Goal: Task Accomplishment & Management: Use online tool/utility

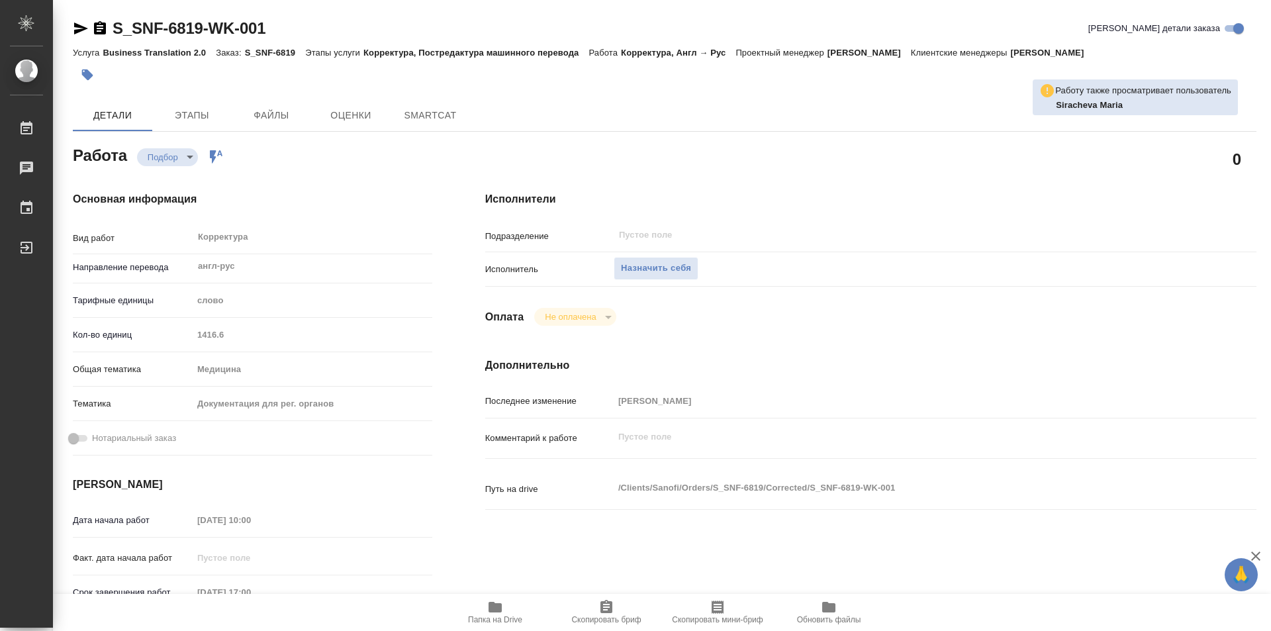
type textarea "x"
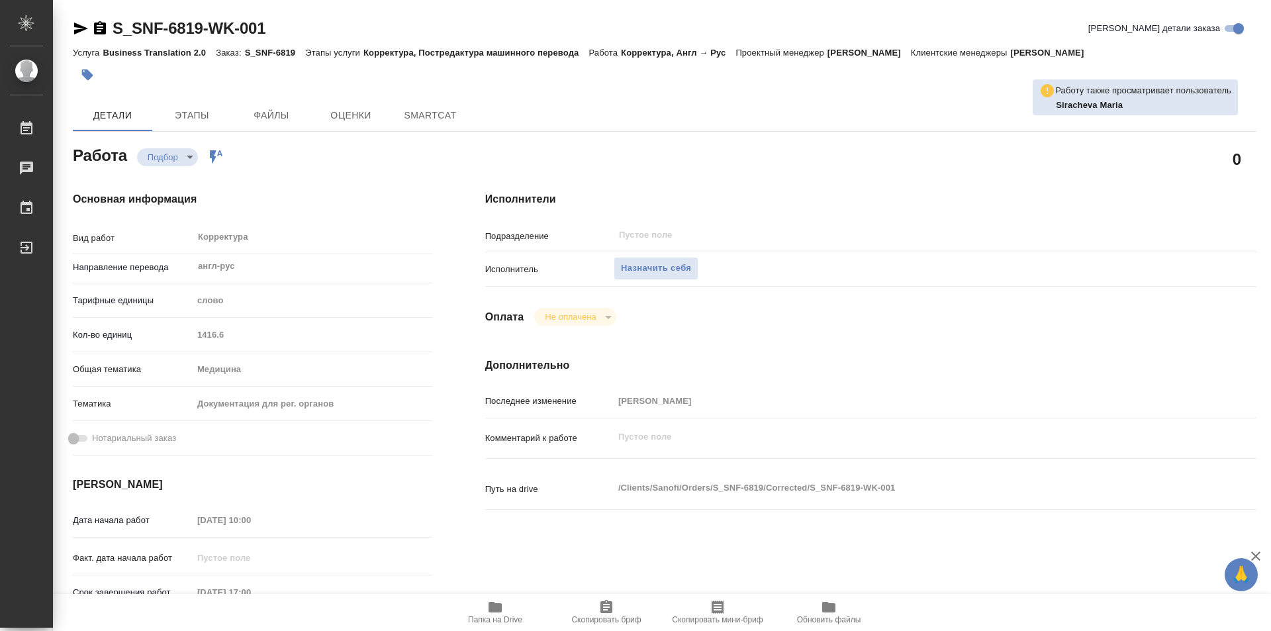
type textarea "x"
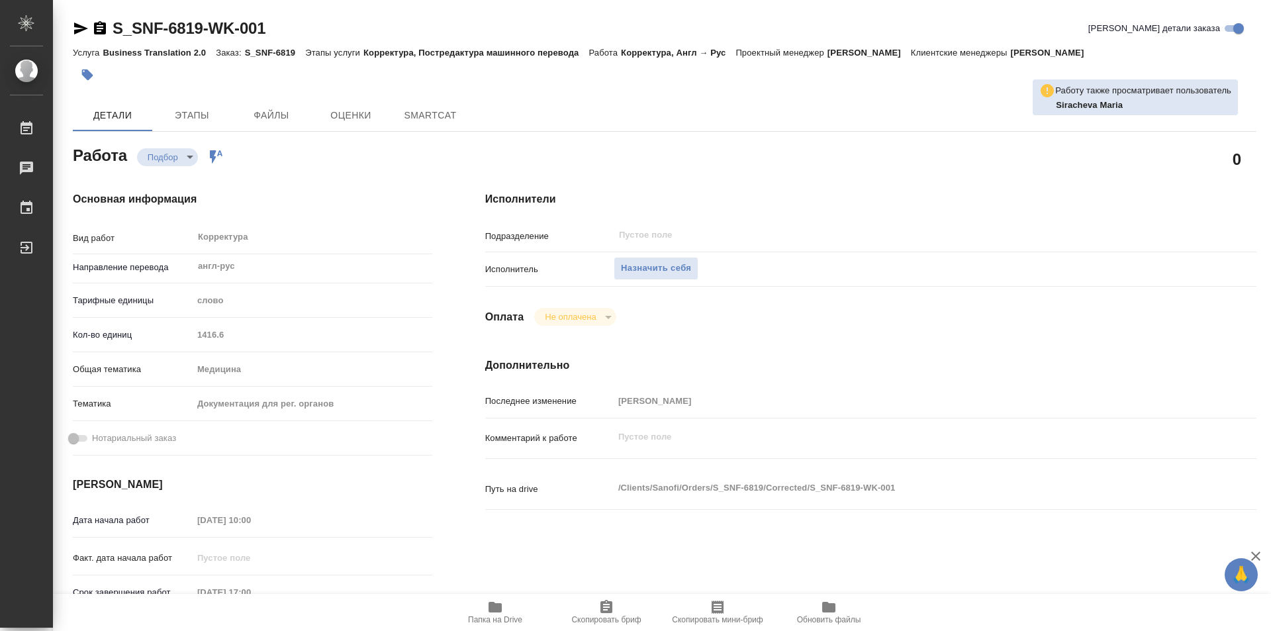
type textarea "x"
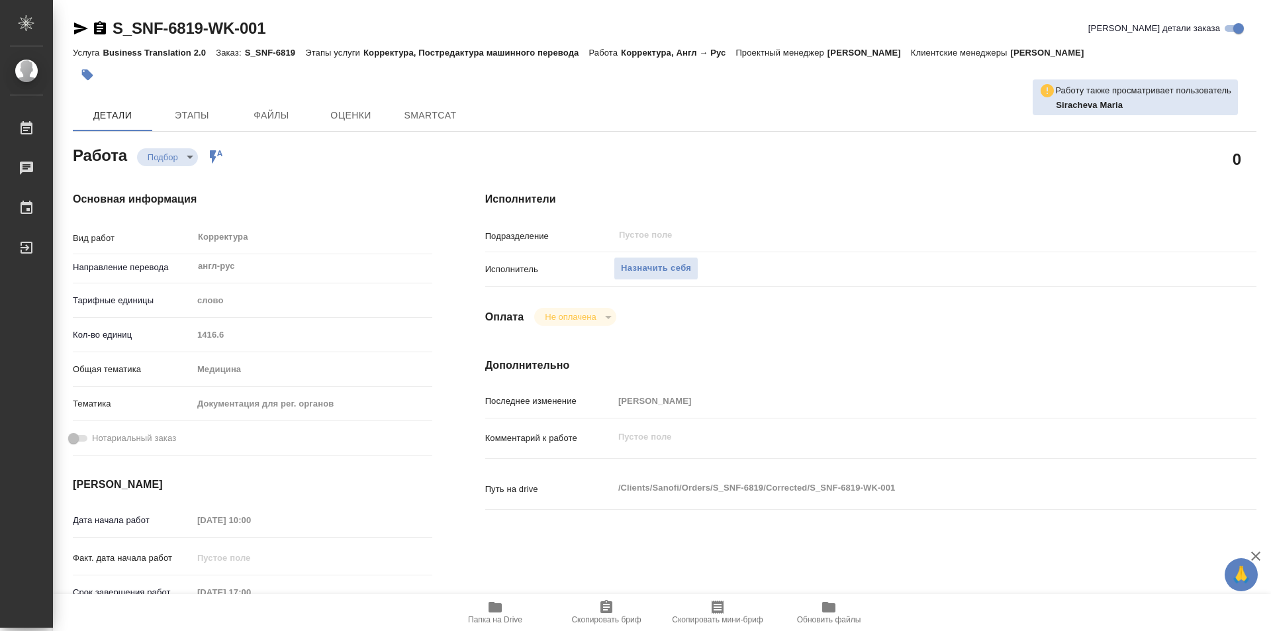
type textarea "x"
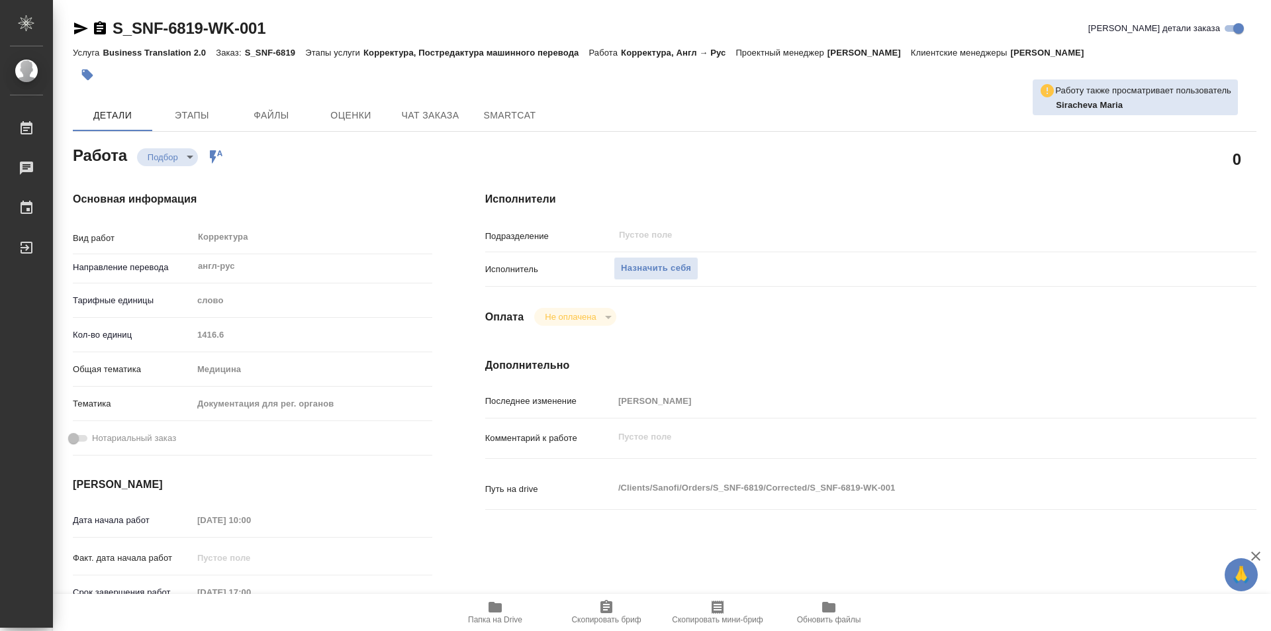
type textarea "x"
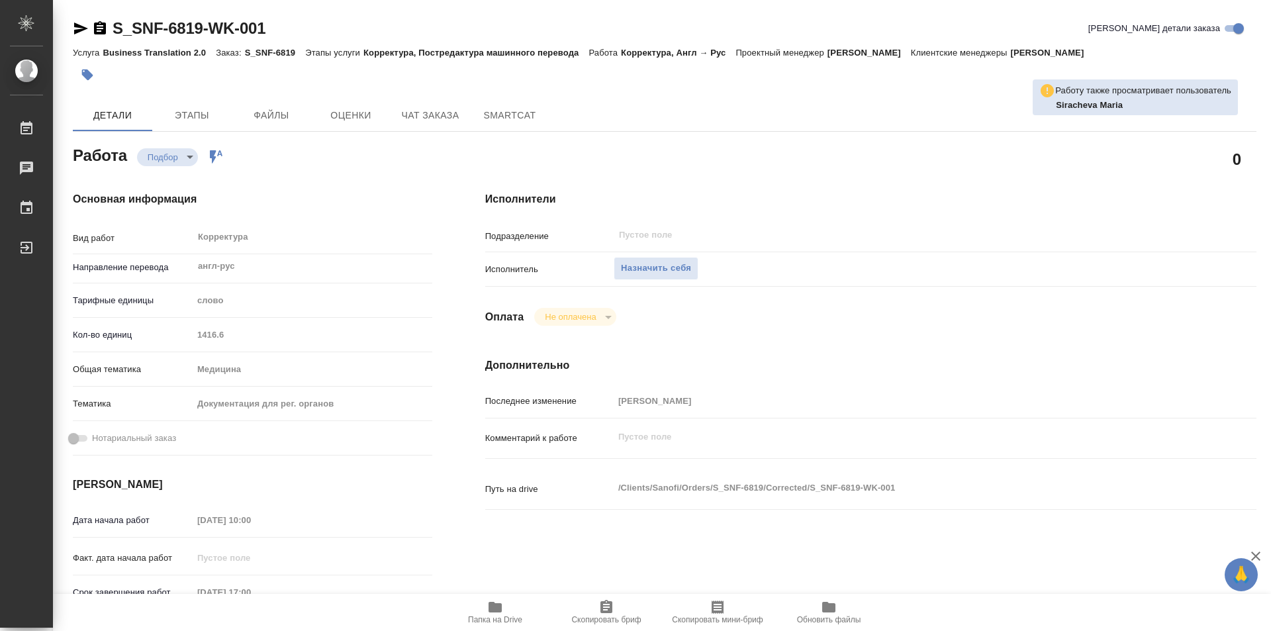
type textarea "x"
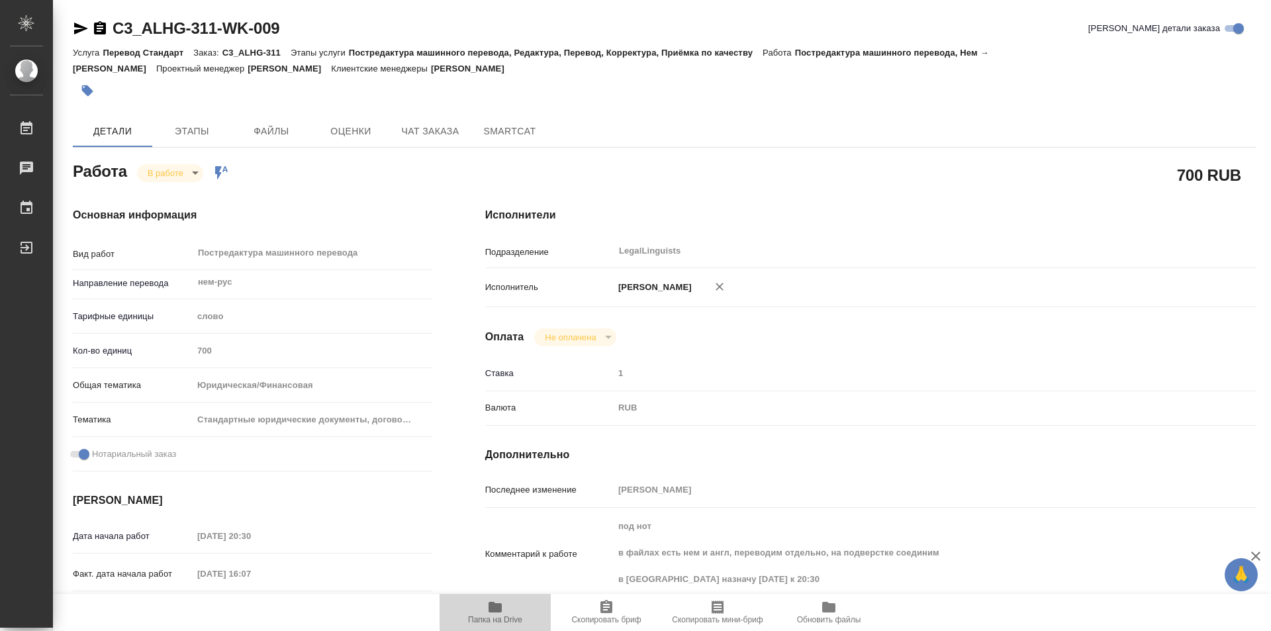
click at [484, 607] on span "Папка на Drive" at bounding box center [494, 611] width 95 height 25
drag, startPoint x: 99, startPoint y: 26, endPoint x: 185, endPoint y: 202, distance: 195.3
click at [102, 33] on icon "button" at bounding box center [100, 27] width 12 height 13
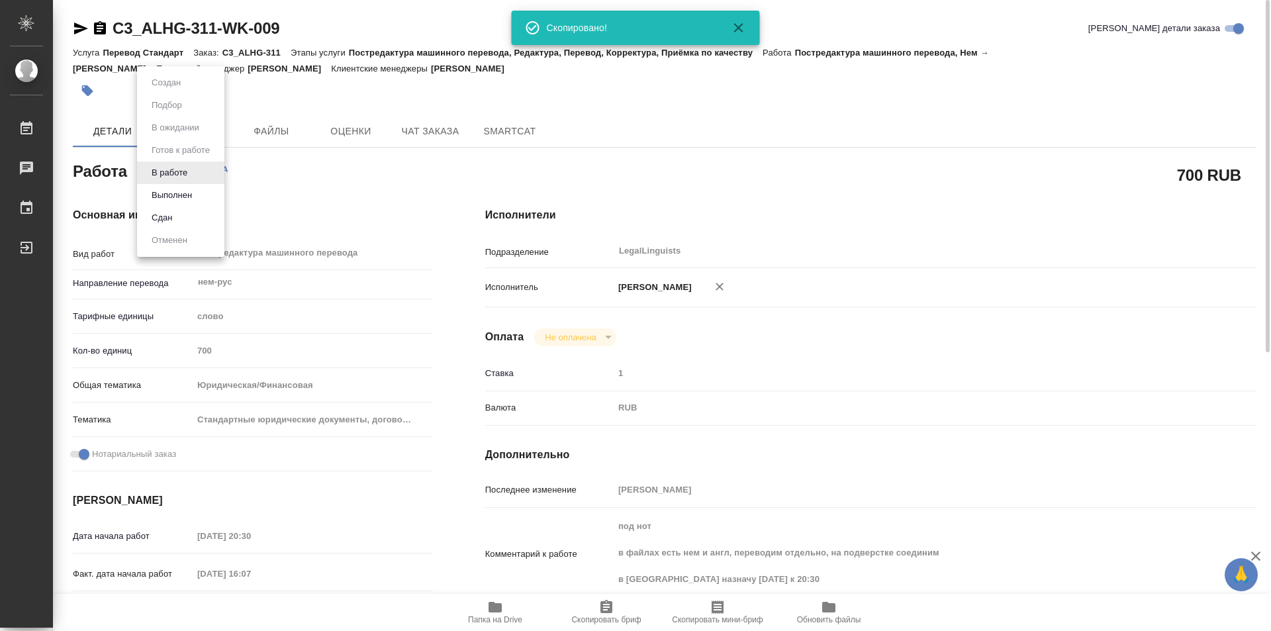
click at [192, 174] on body "🙏 .cls-1 fill:#fff; AWATERA Kozinets Larisa Работы 0 Чаты График Выйти C3_ALHG-…" at bounding box center [635, 315] width 1271 height 631
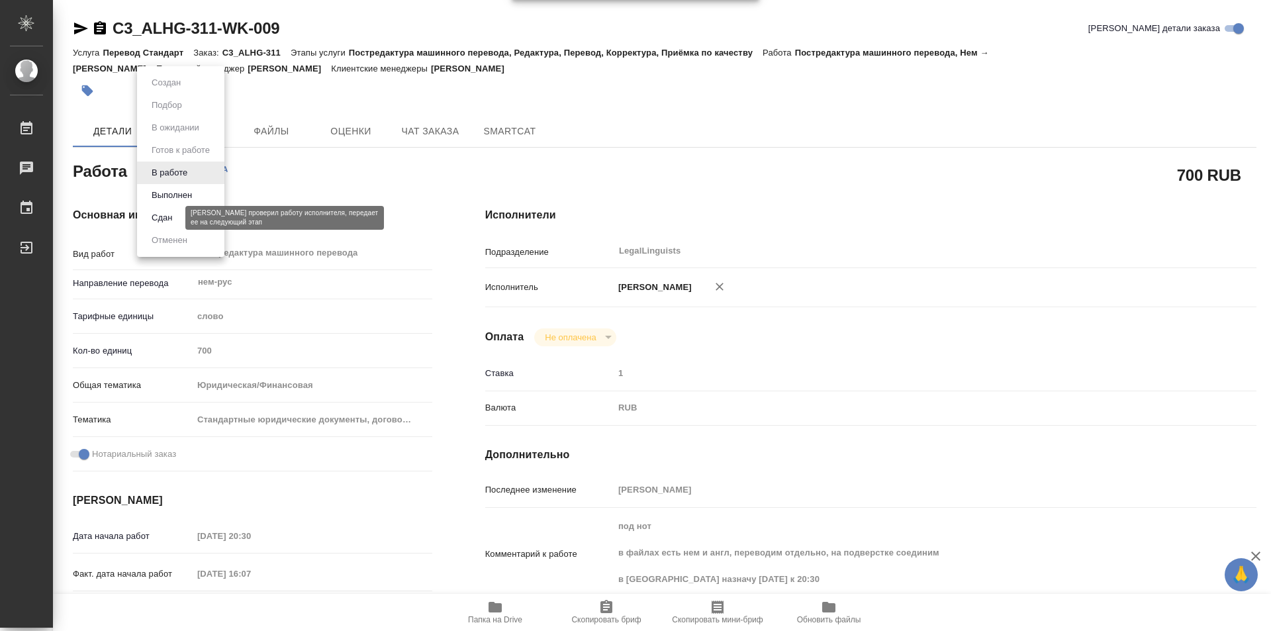
click at [167, 214] on button "Сдан" at bounding box center [162, 217] width 28 height 15
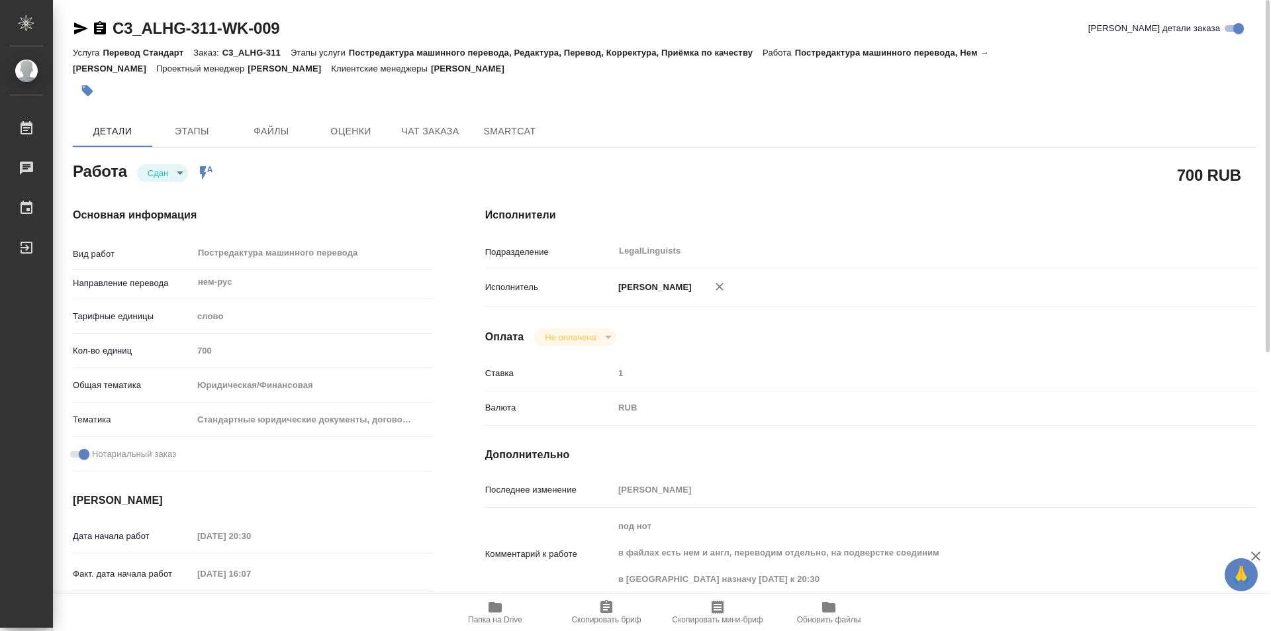
type textarea "x"
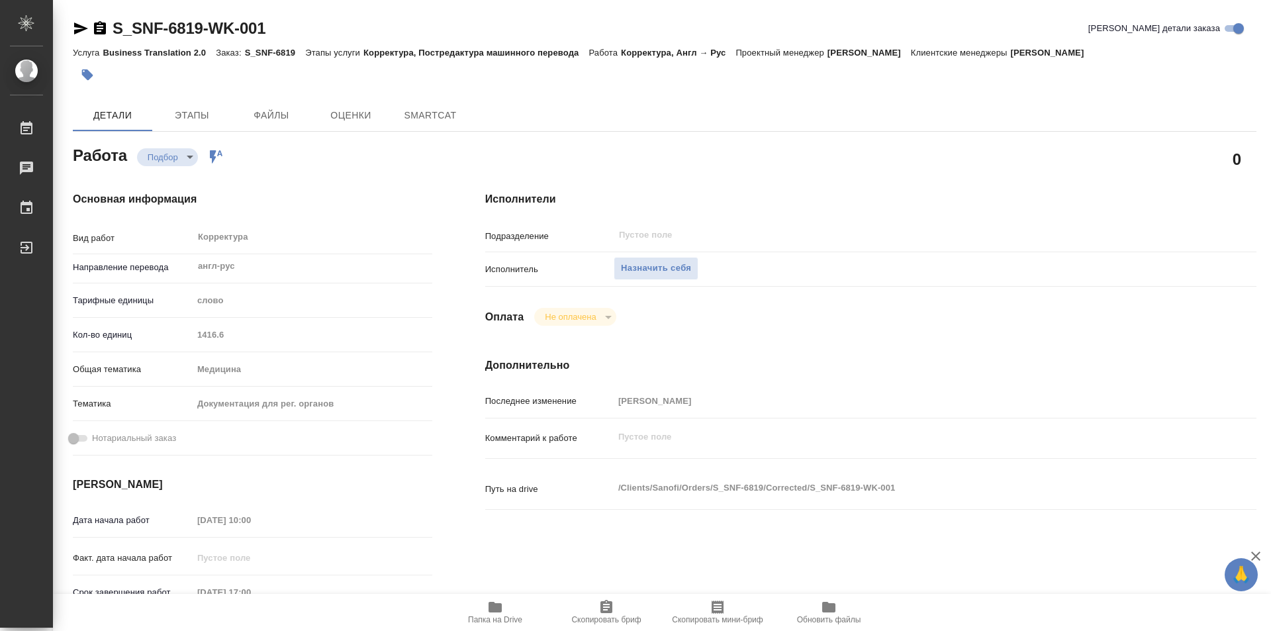
type textarea "x"
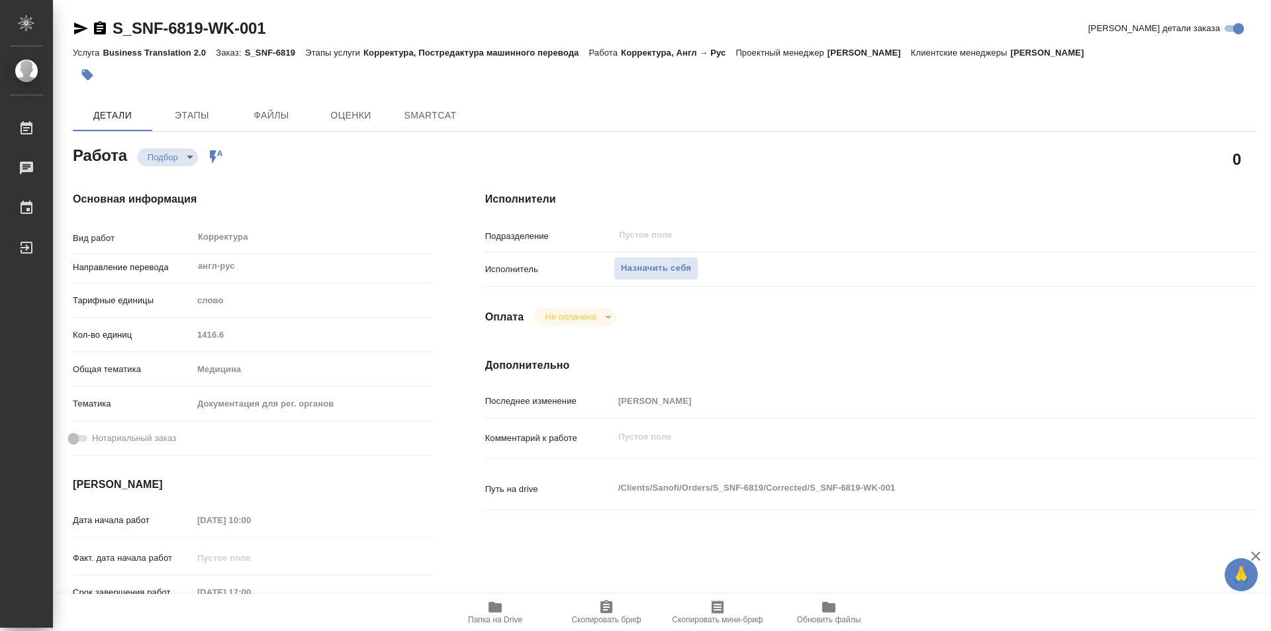
type textarea "x"
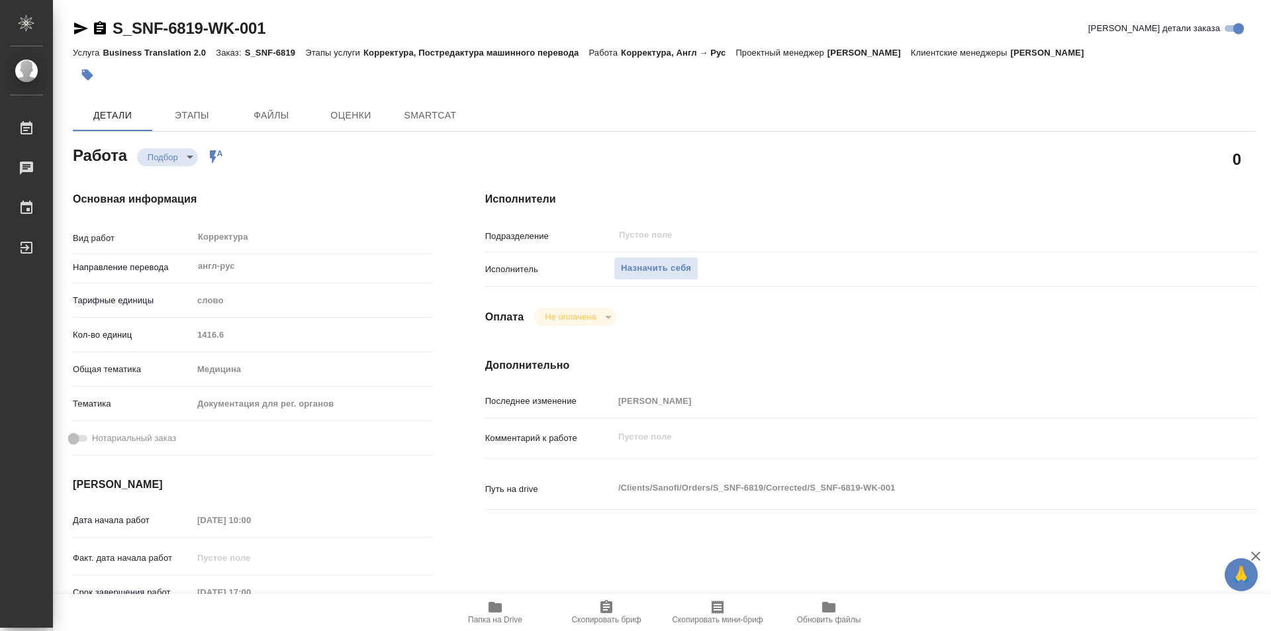
type textarea "x"
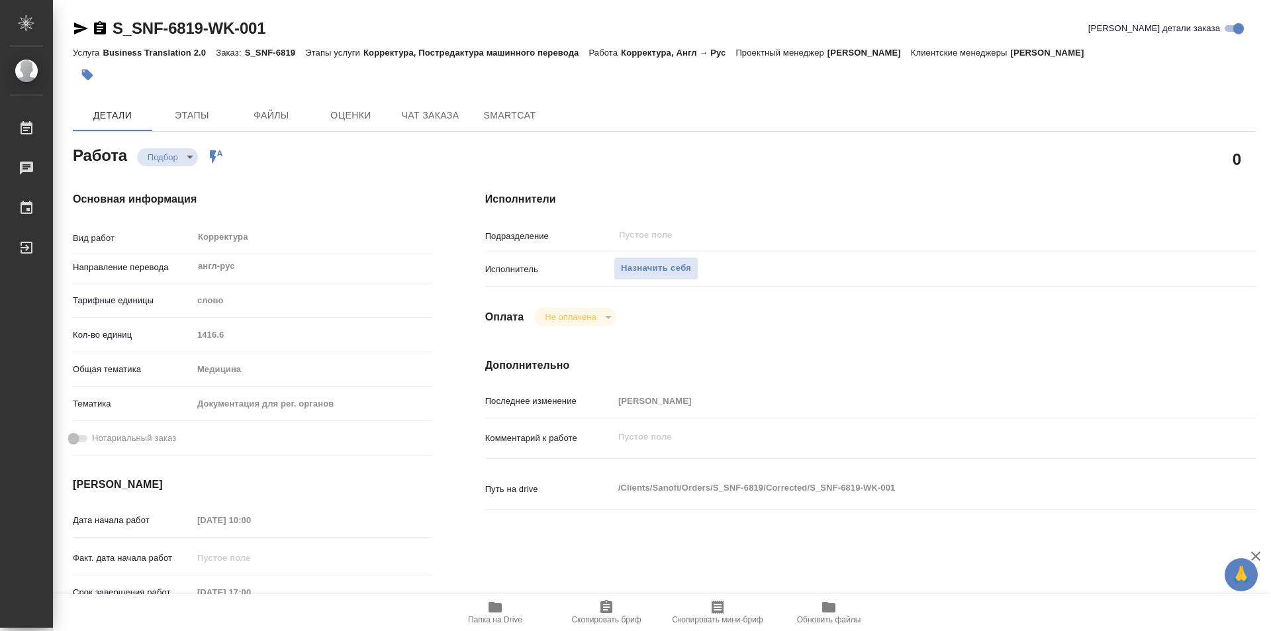
type textarea "x"
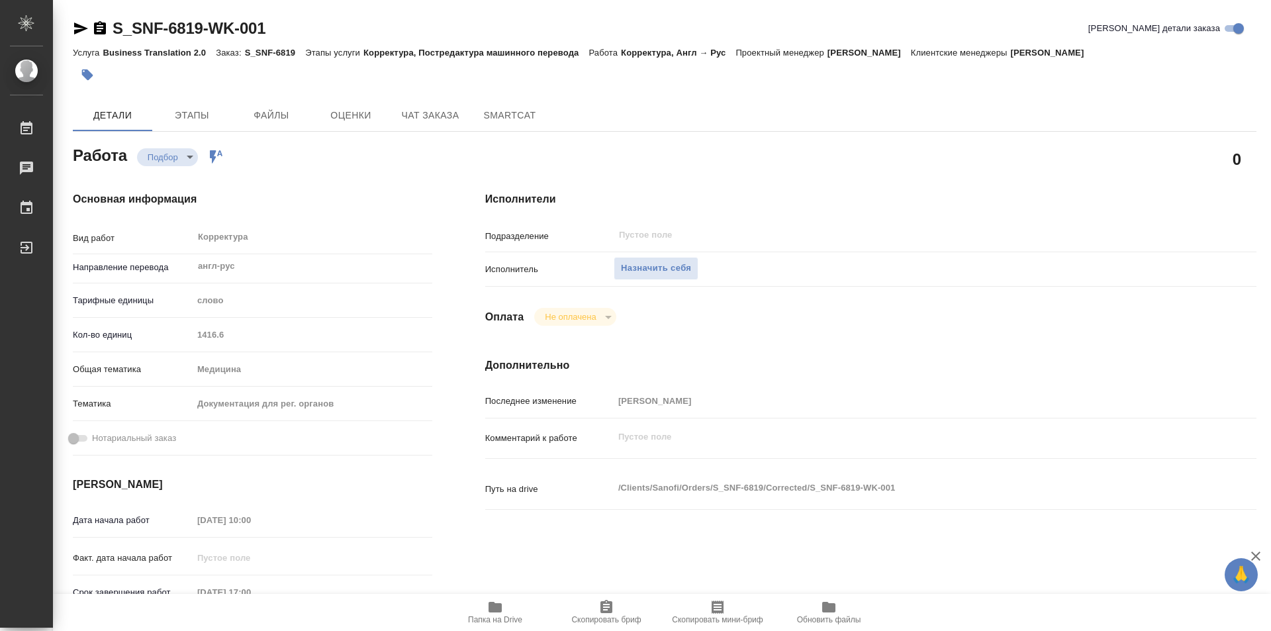
type textarea "x"
